Goal: Check status: Check status

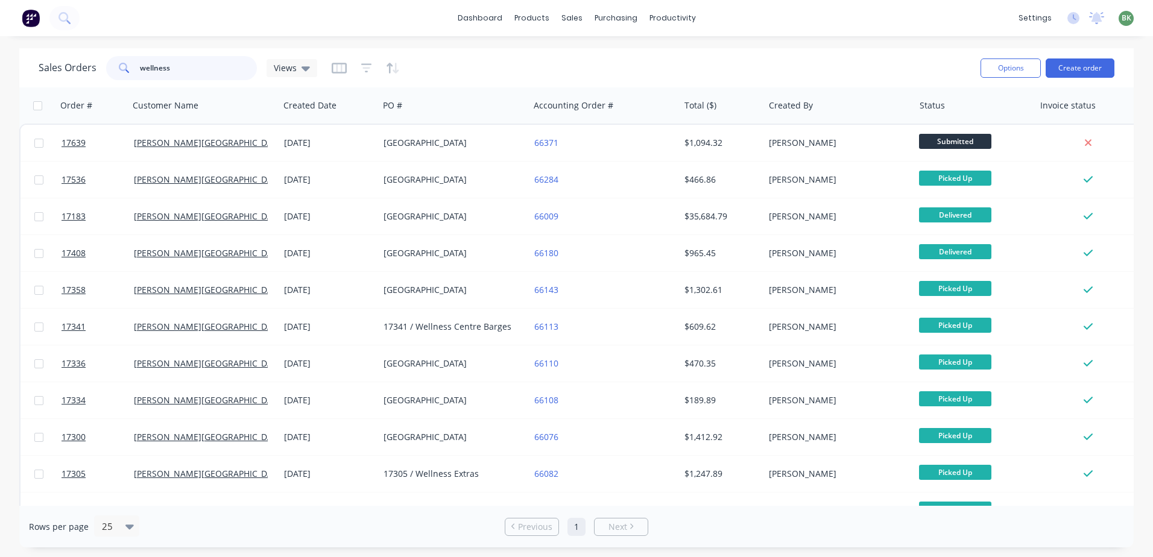
drag, startPoint x: 177, startPoint y: 70, endPoint x: 79, endPoint y: 70, distance: 98.3
click at [92, 70] on div "Sales Orders wellness Views" at bounding box center [178, 68] width 279 height 24
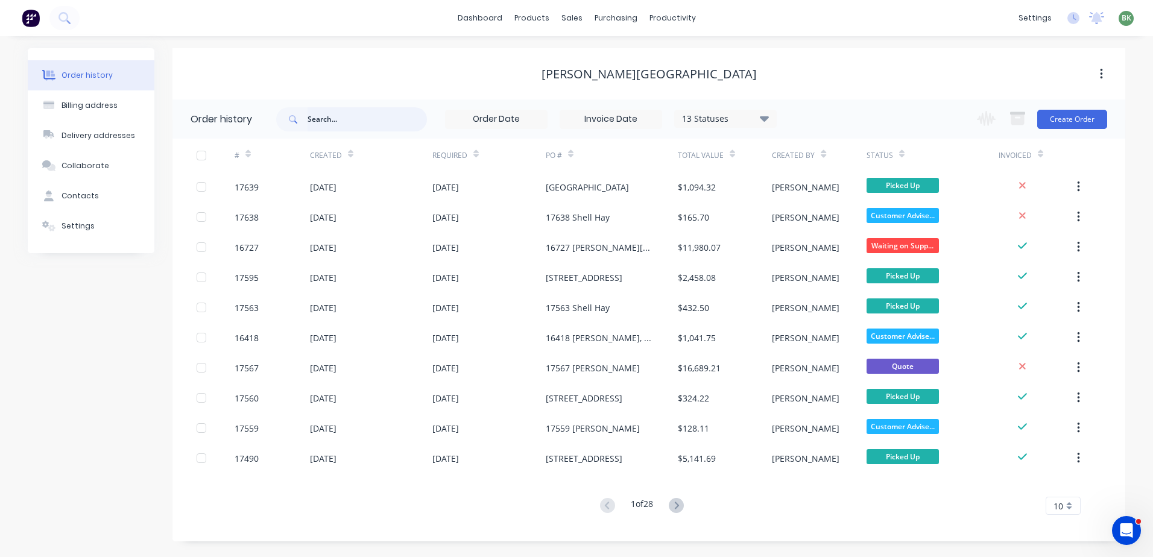
click at [329, 118] on input "text" at bounding box center [367, 119] width 119 height 24
type input "zedd"
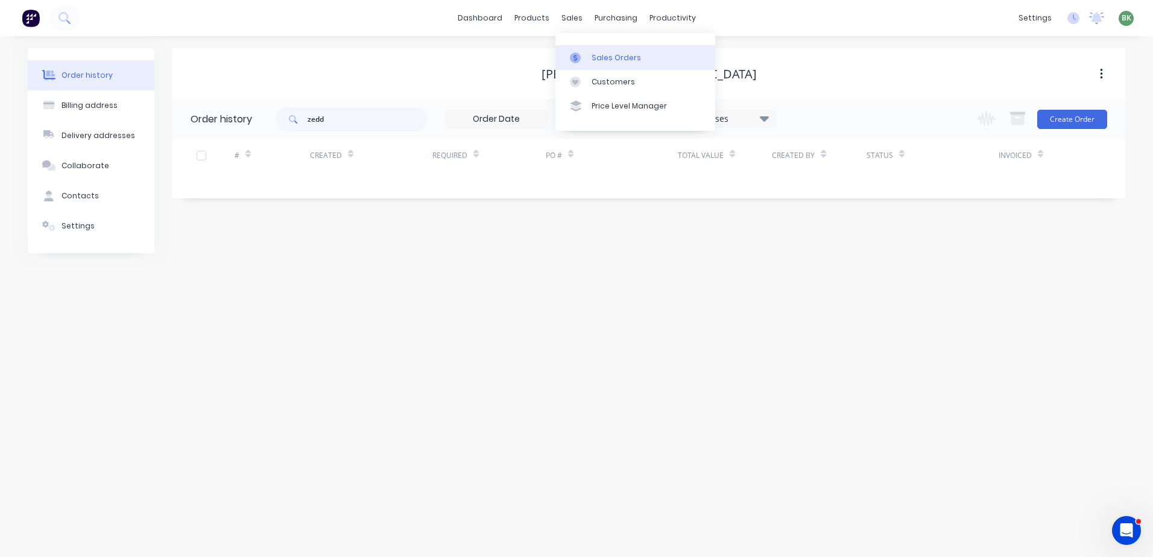
click at [604, 62] on div "Sales Orders" at bounding box center [616, 57] width 49 height 11
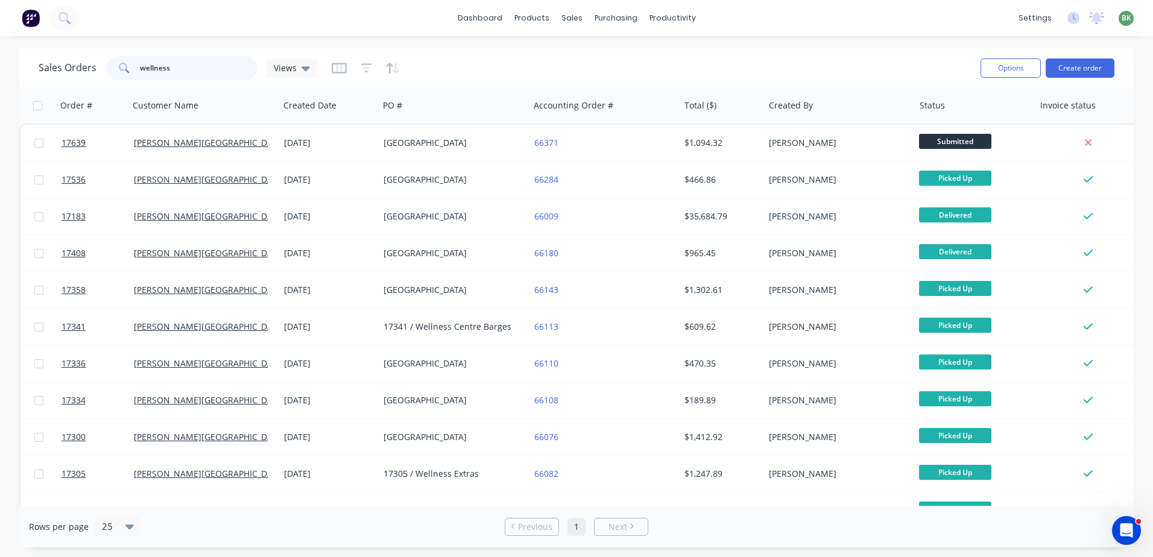
drag, startPoint x: 182, startPoint y: 74, endPoint x: 2, endPoint y: 63, distance: 180.7
click at [7, 63] on div "Sales Orders wellness Views Options Create order Order # Customer Name Created …" at bounding box center [576, 297] width 1153 height 499
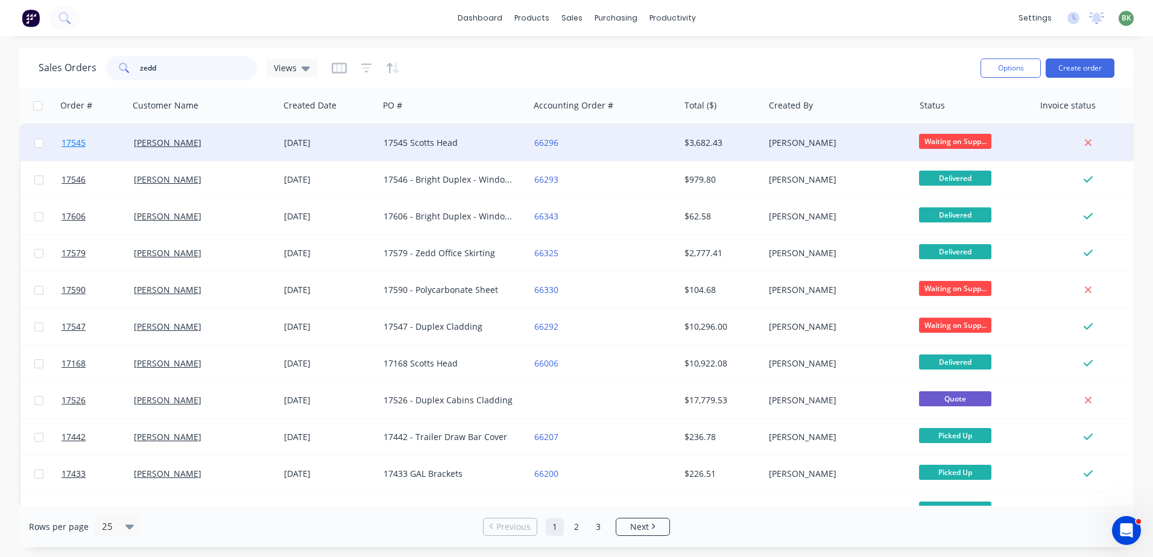
type input "zedd"
click at [73, 139] on span "17545" at bounding box center [74, 143] width 24 height 12
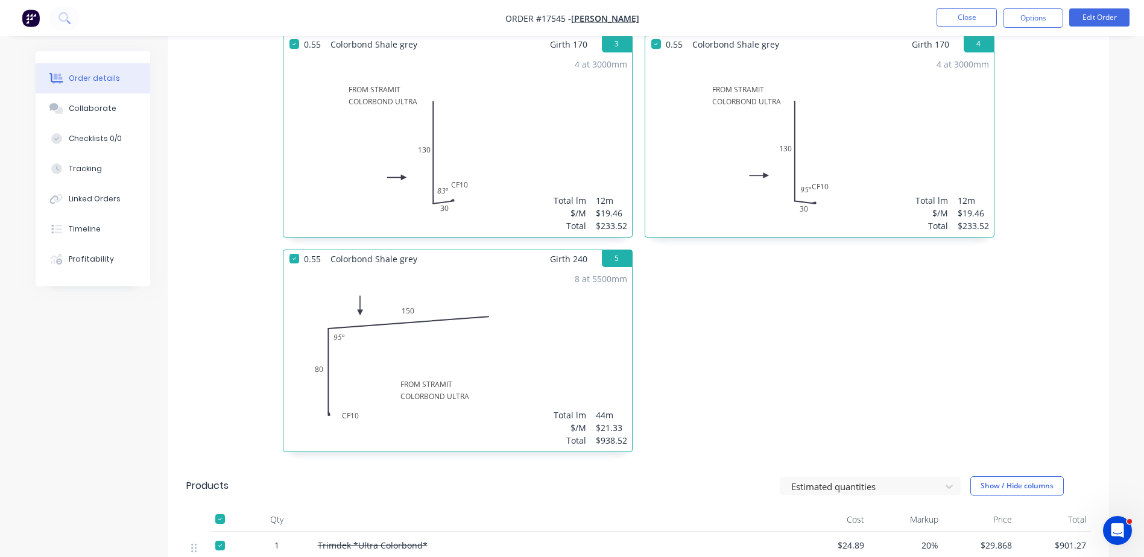
scroll to position [664, 0]
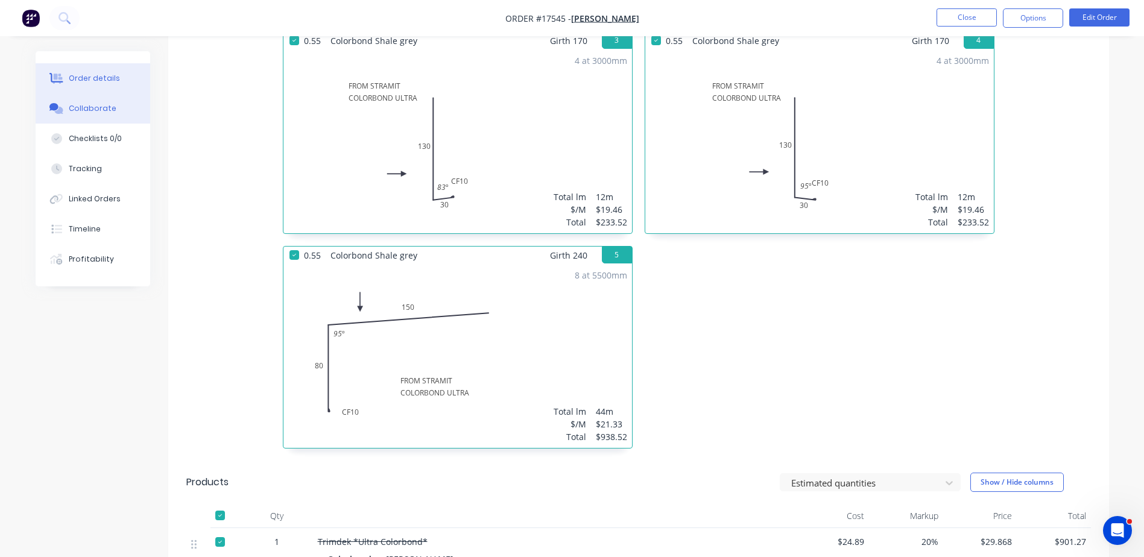
click at [84, 115] on button "Collaborate" at bounding box center [93, 109] width 115 height 30
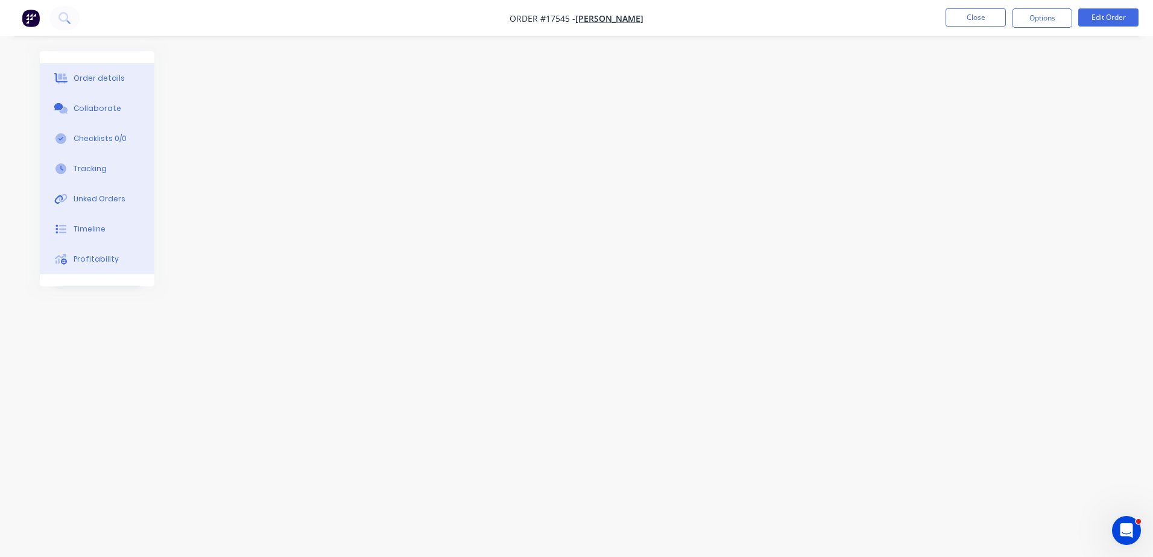
click at [90, 80] on div "Order details" at bounding box center [99, 78] width 51 height 11
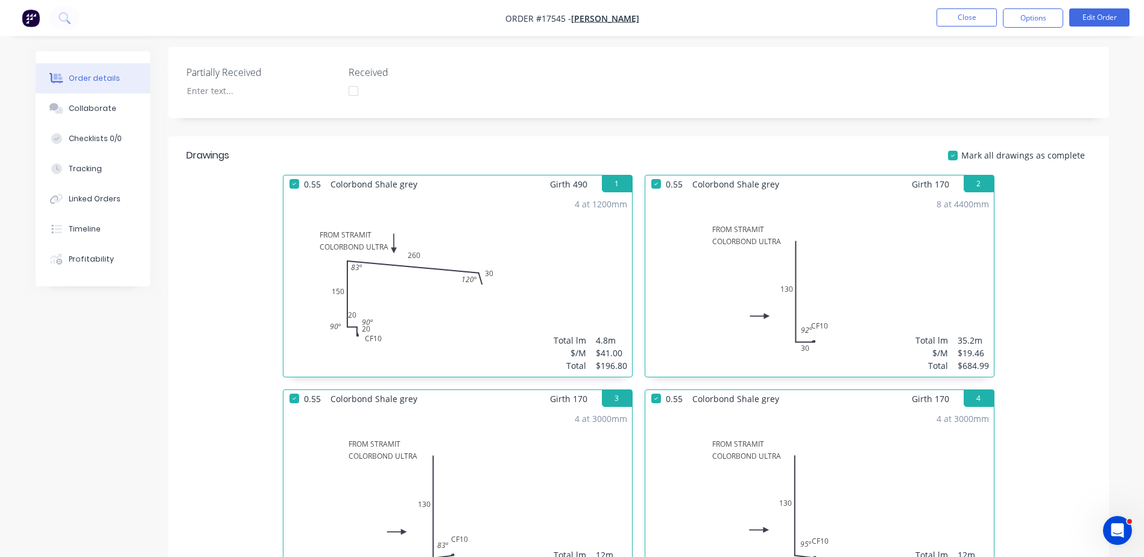
scroll to position [132, 0]
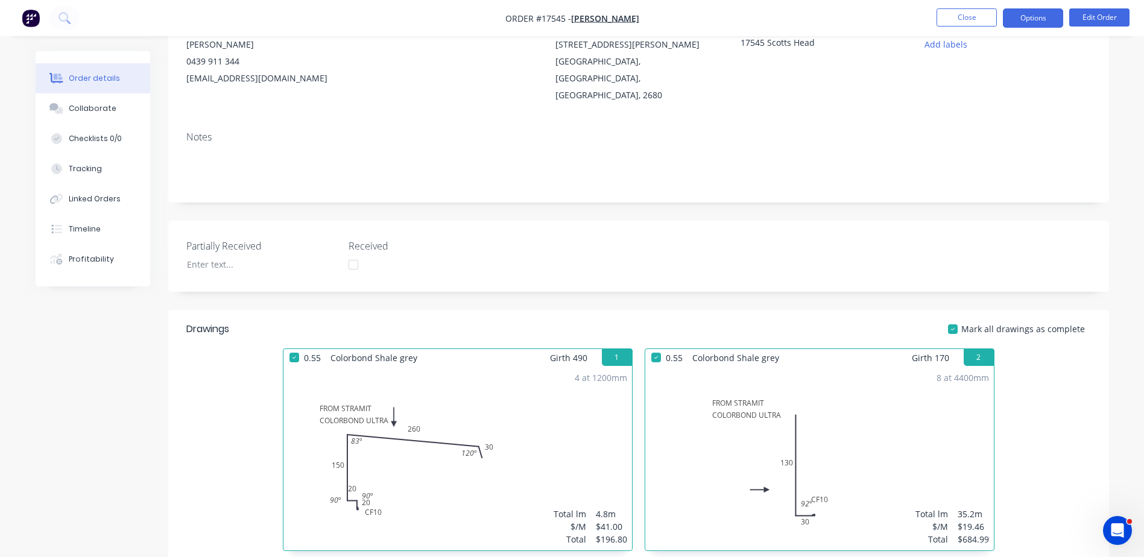
click at [1035, 25] on button "Options" at bounding box center [1033, 17] width 60 height 19
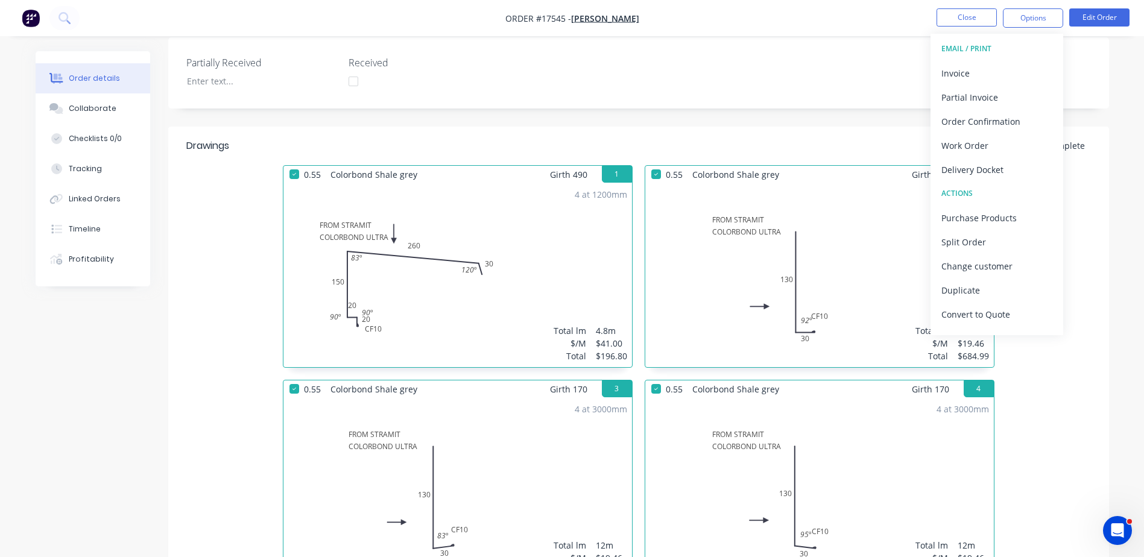
scroll to position [312, 0]
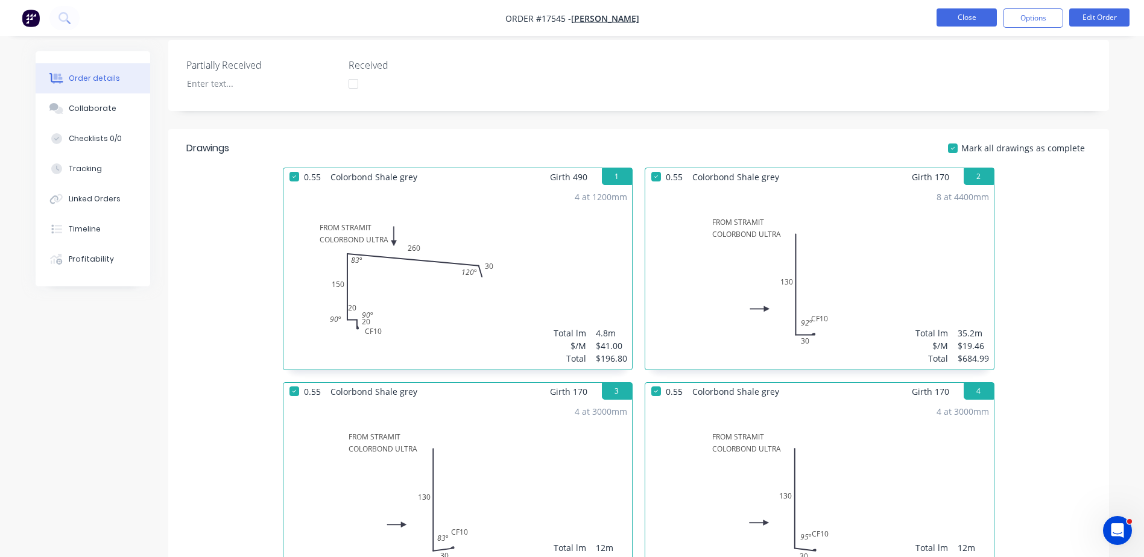
click at [952, 17] on button "Close" at bounding box center [967, 17] width 60 height 18
